Goal: Transaction & Acquisition: Obtain resource

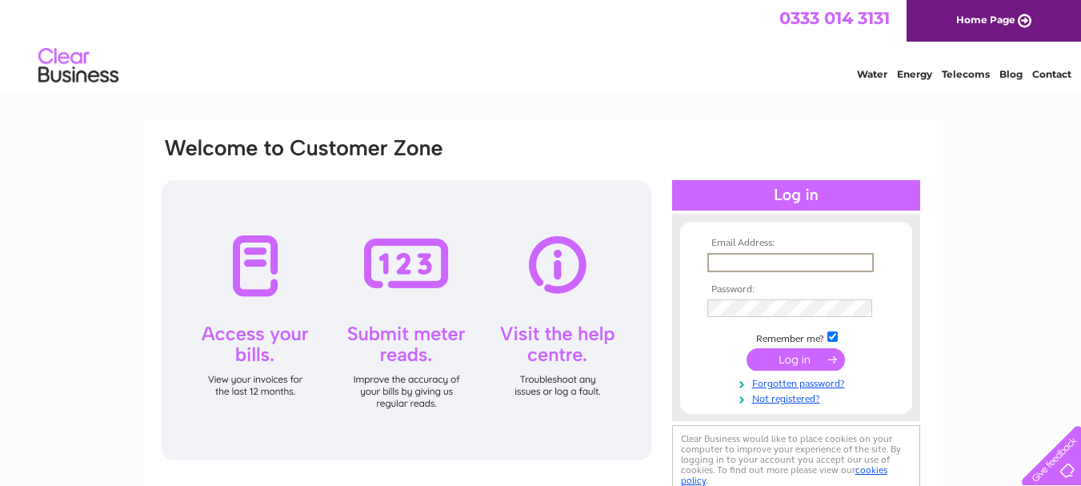
click at [731, 253] on input "text" at bounding box center [790, 262] width 166 height 19
type input "[PERSON_NAME][EMAIL_ADDRESS][DOMAIN_NAME]"
click at [747, 348] on input "submit" at bounding box center [796, 359] width 98 height 22
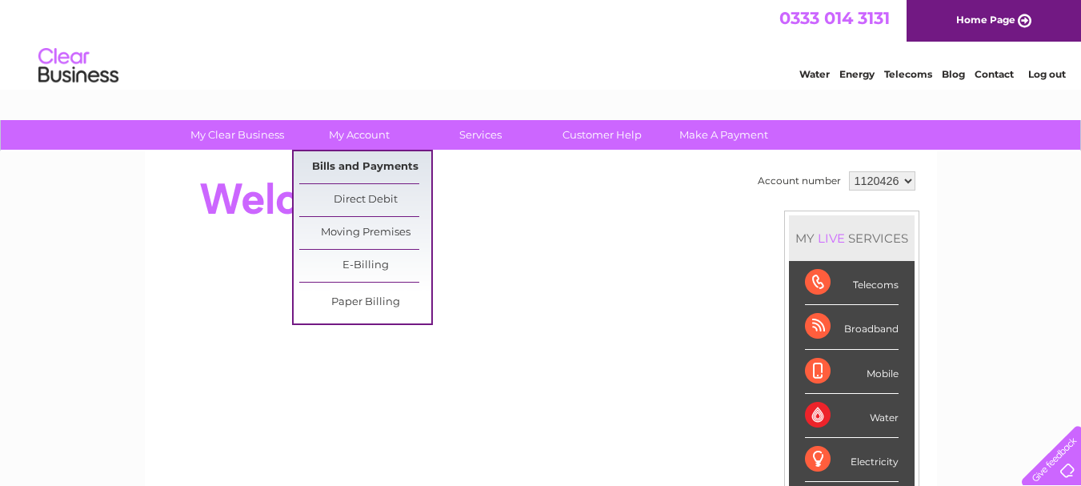
click at [369, 165] on link "Bills and Payments" at bounding box center [365, 167] width 132 height 32
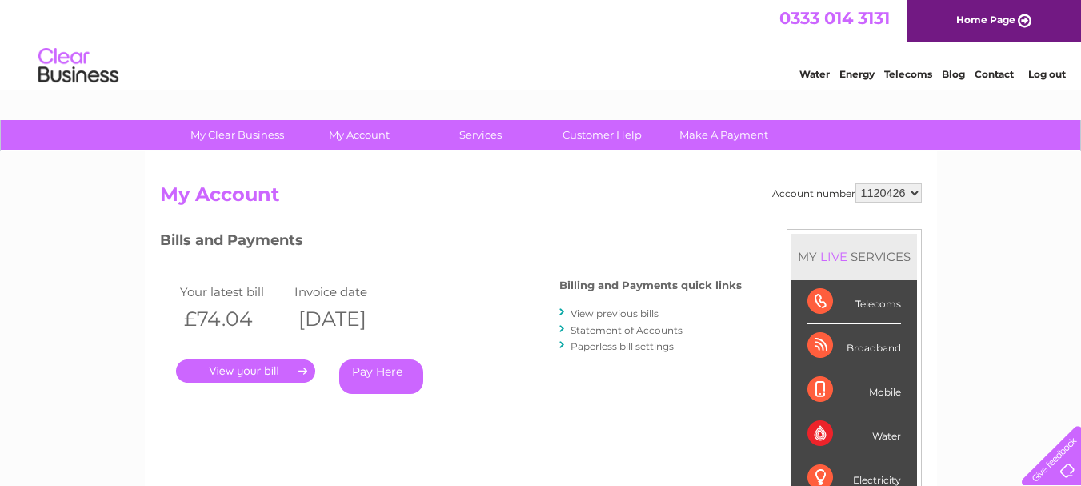
click at [612, 314] on link "View previous bills" at bounding box center [615, 313] width 88 height 12
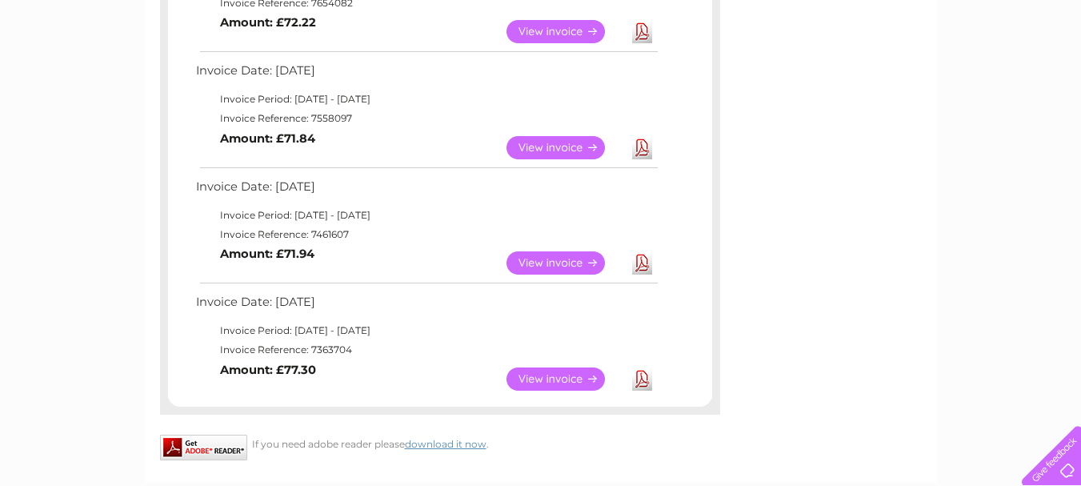
scroll to position [854, 0]
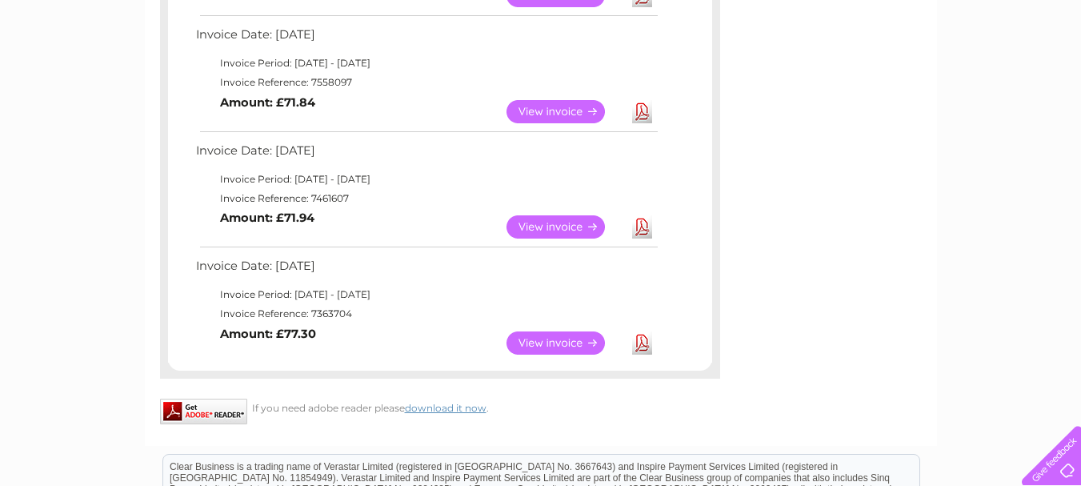
click at [566, 226] on link "View" at bounding box center [566, 226] width 118 height 23
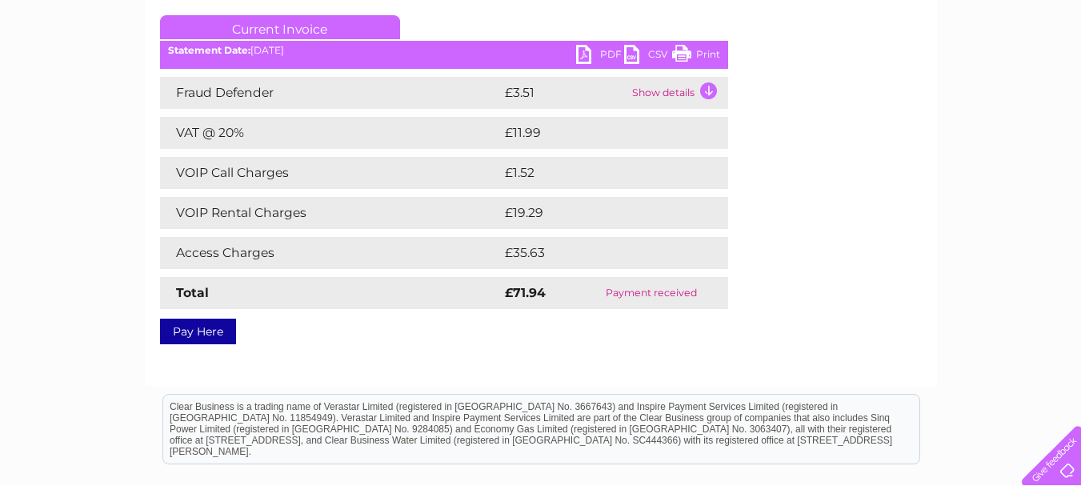
scroll to position [106, 0]
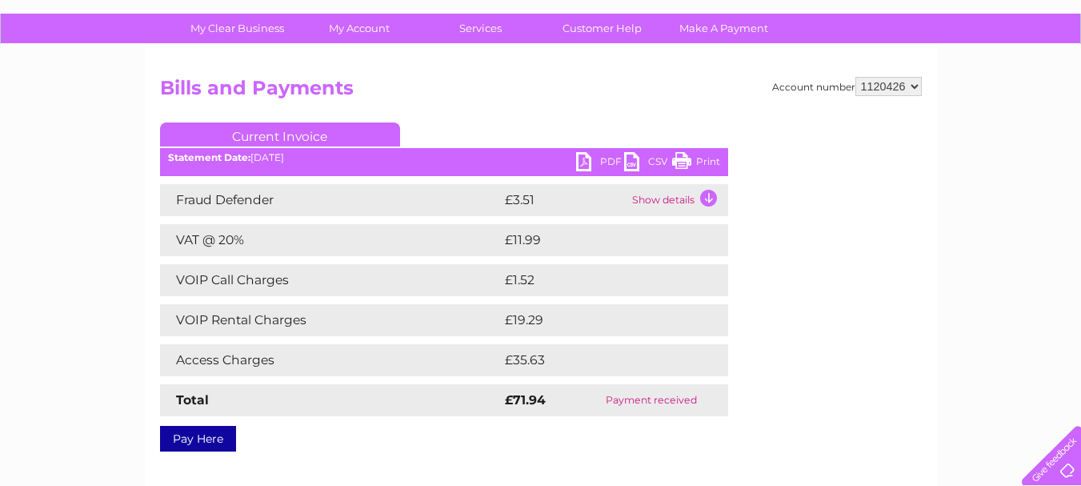
click at [583, 161] on link "PDF" at bounding box center [600, 163] width 48 height 23
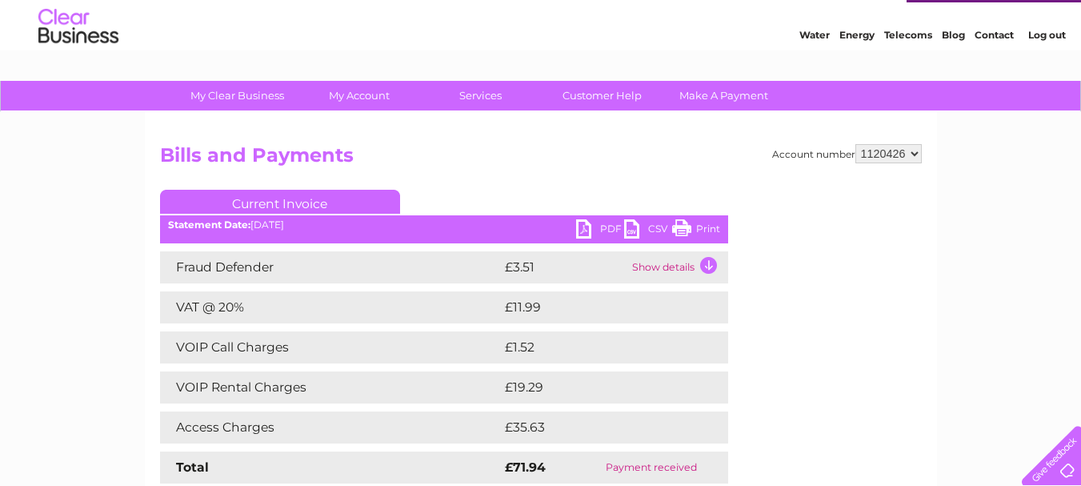
scroll to position [0, 0]
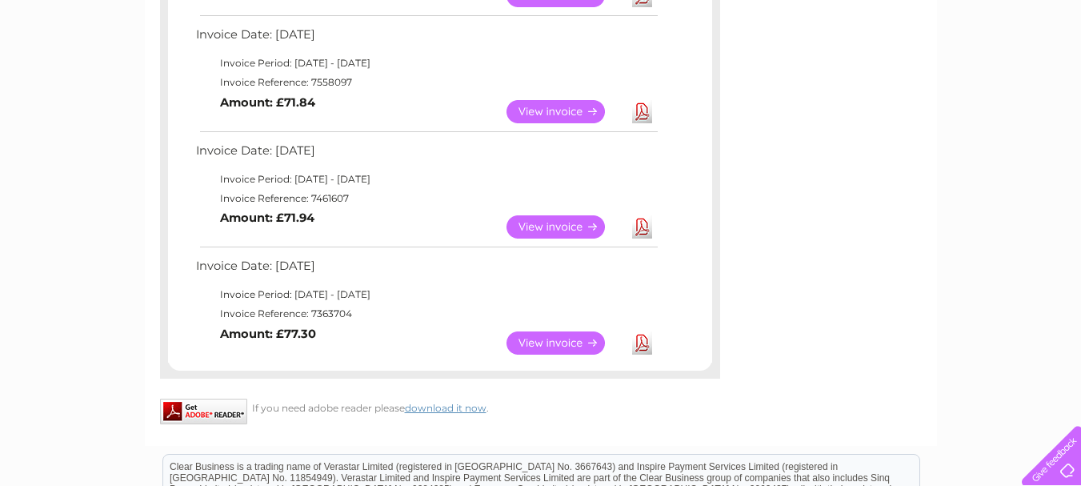
scroll to position [747, 0]
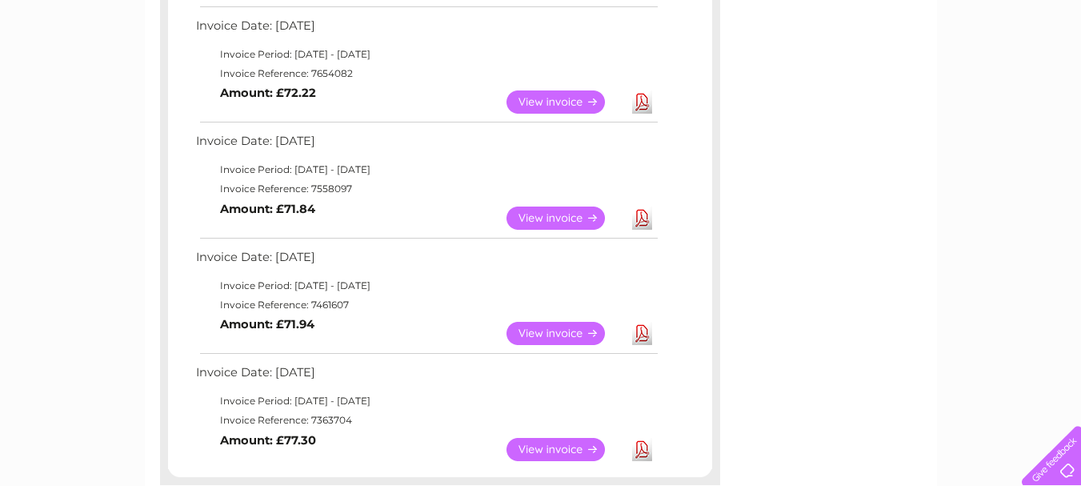
click at [549, 221] on link "View" at bounding box center [566, 217] width 118 height 23
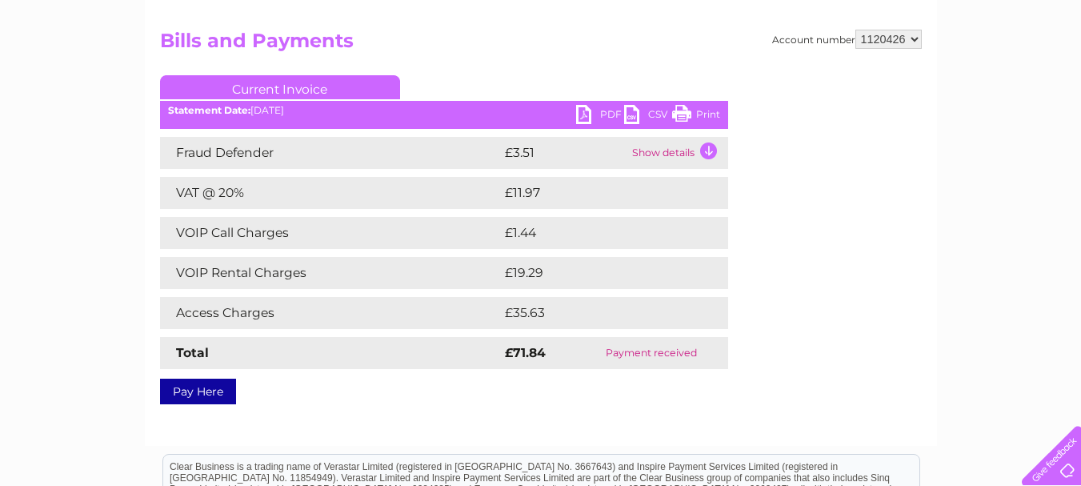
scroll to position [214, 0]
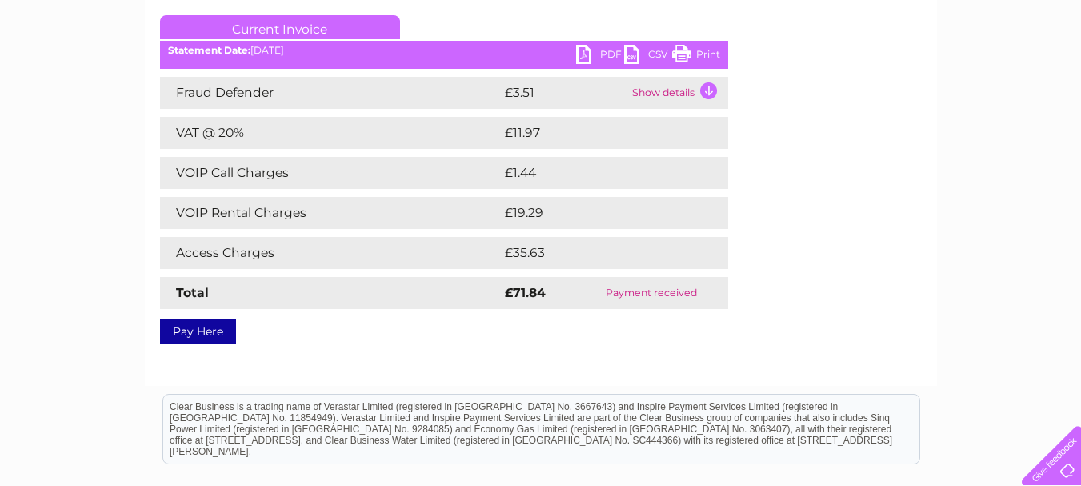
click at [578, 56] on link "PDF" at bounding box center [600, 56] width 48 height 23
